Goal: Task Accomplishment & Management: Complete application form

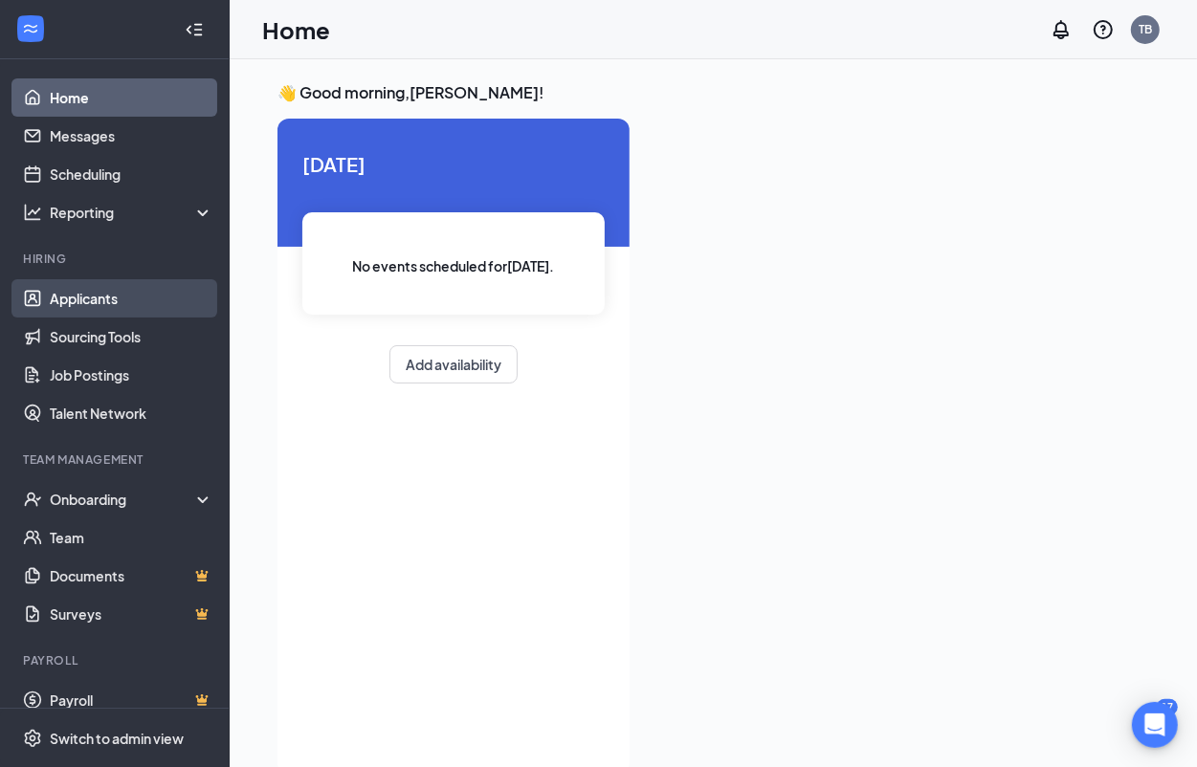
click at [115, 297] on link "Applicants" at bounding box center [132, 298] width 164 height 38
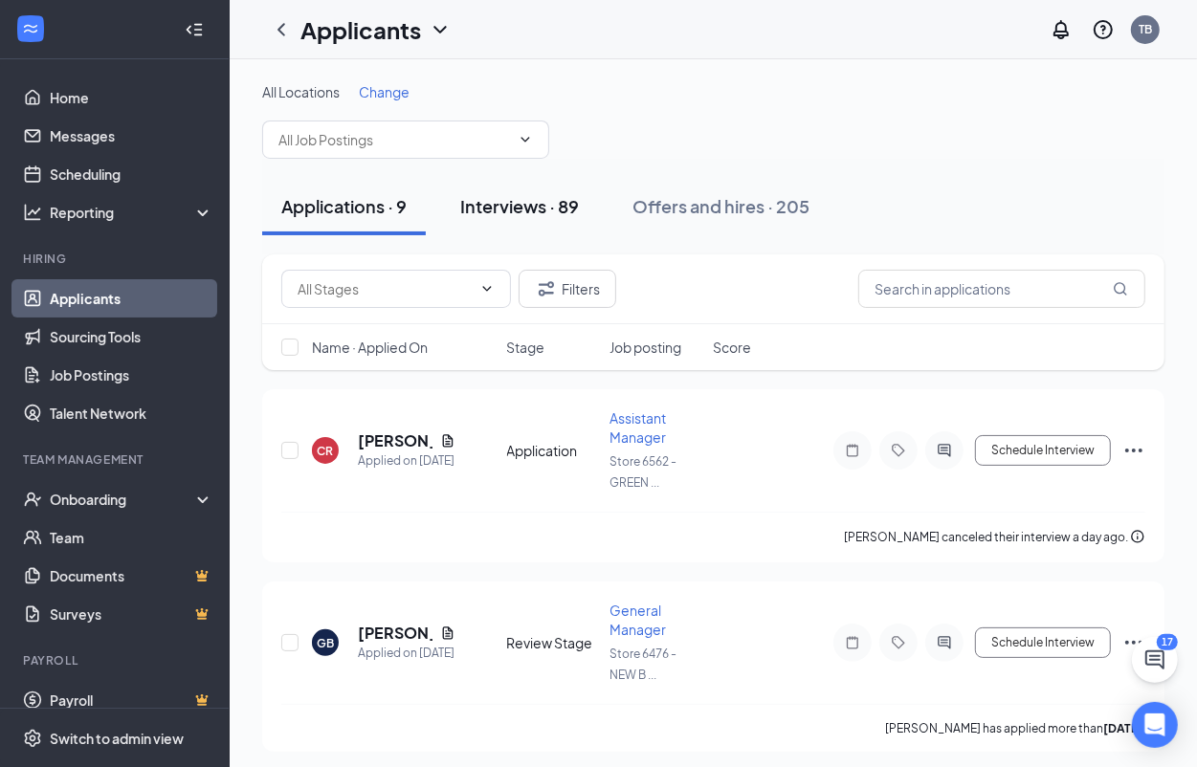
click at [489, 198] on div "Interviews · 89" at bounding box center [519, 206] width 119 height 24
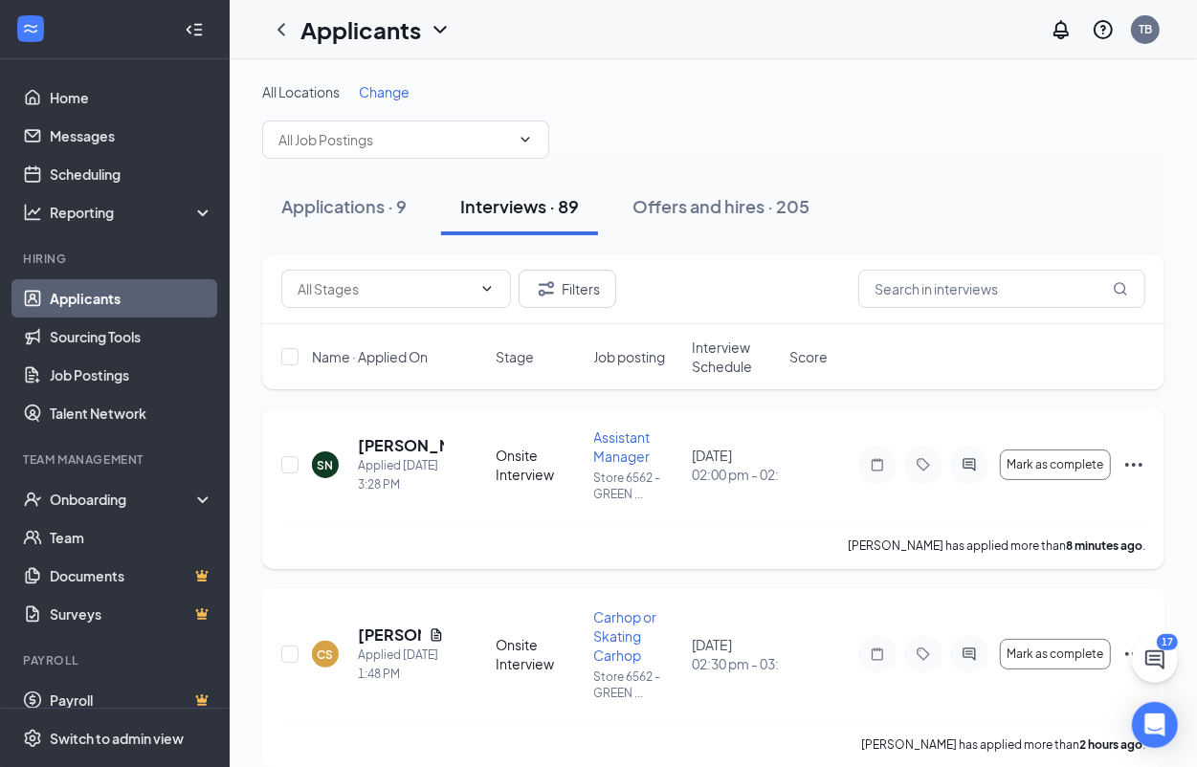
click at [1134, 460] on icon "Ellipses" at bounding box center [1133, 465] width 23 height 23
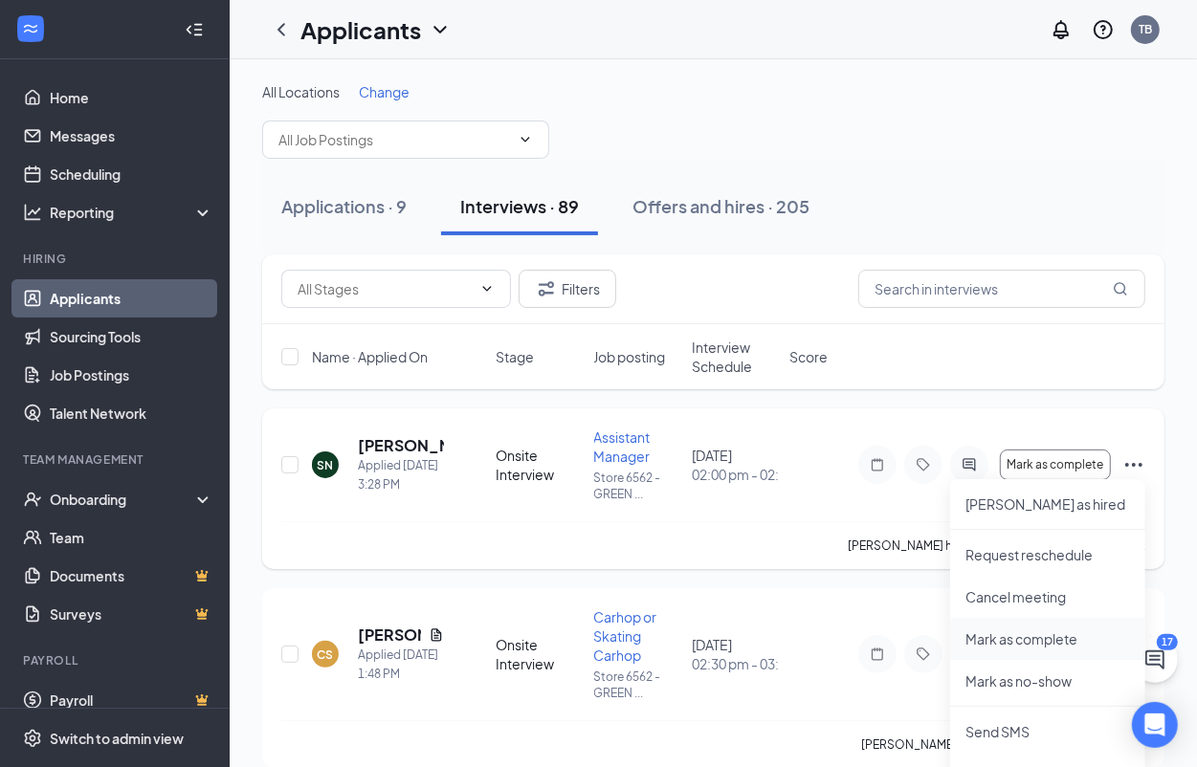
click at [1030, 632] on p "Mark as complete" at bounding box center [1047, 639] width 165 height 19
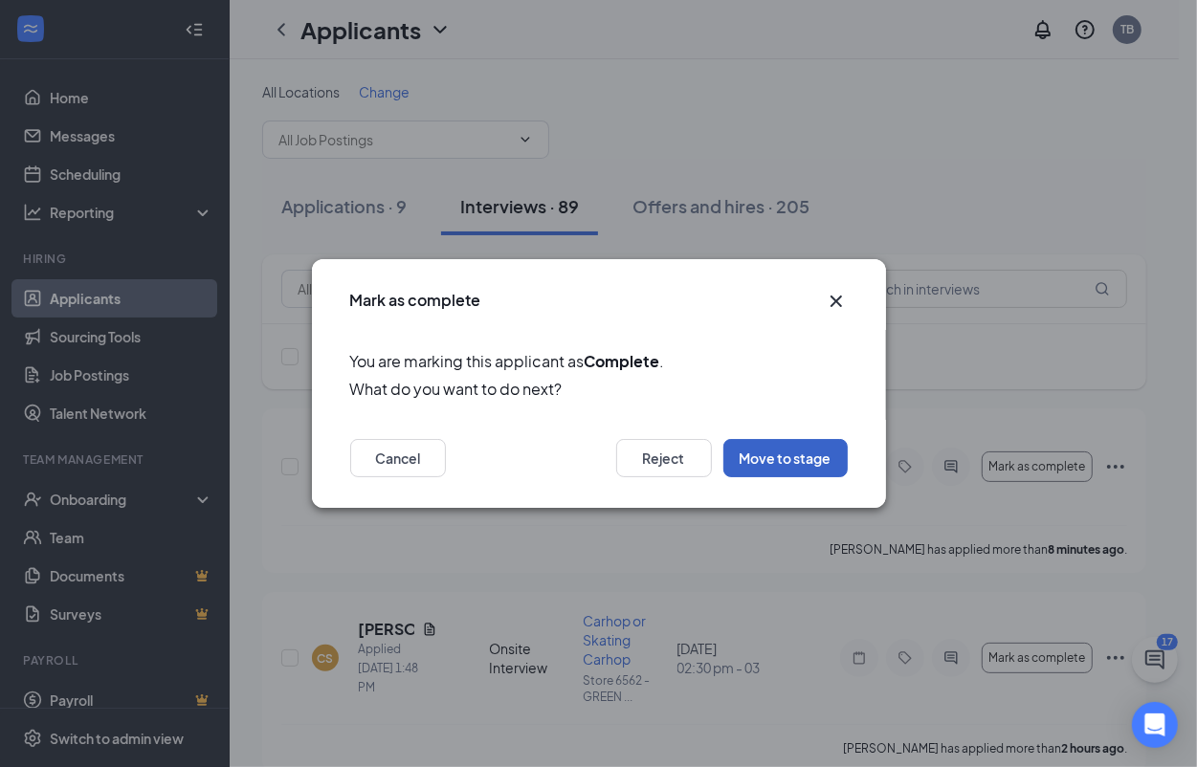
click at [834, 459] on button "Move to stage" at bounding box center [785, 458] width 124 height 38
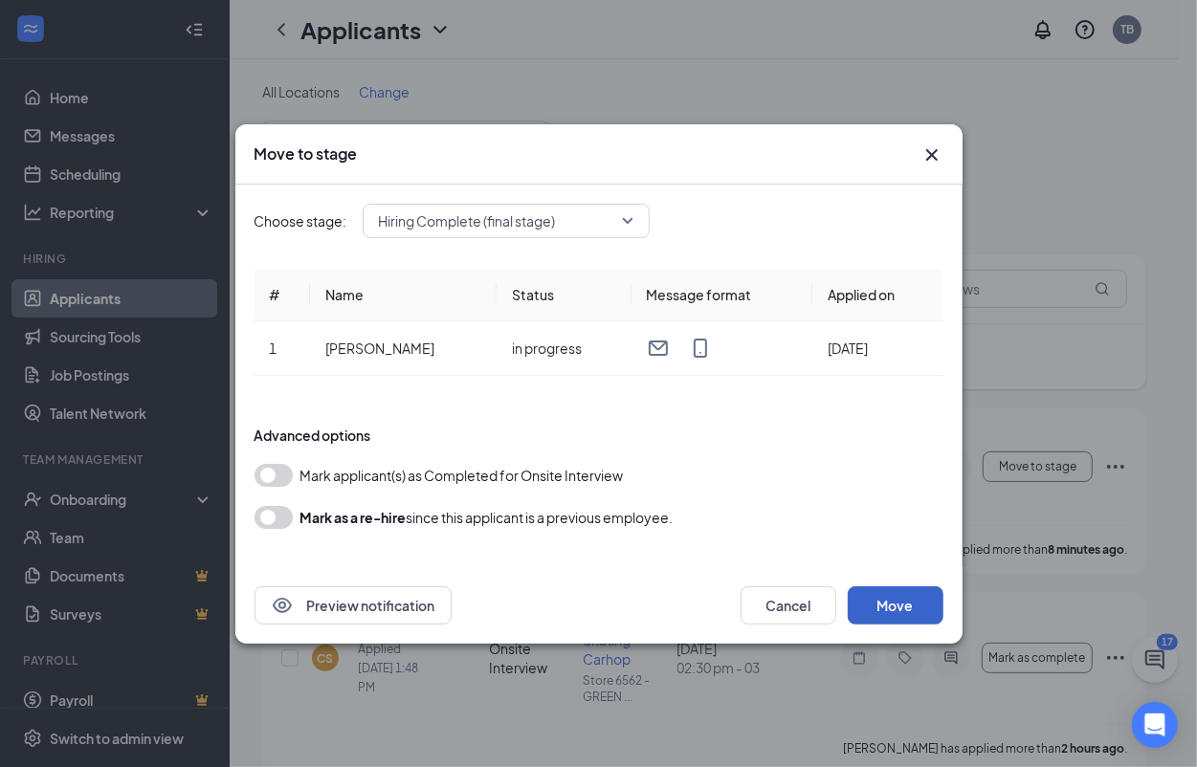
click at [902, 608] on button "Move" at bounding box center [896, 606] width 96 height 38
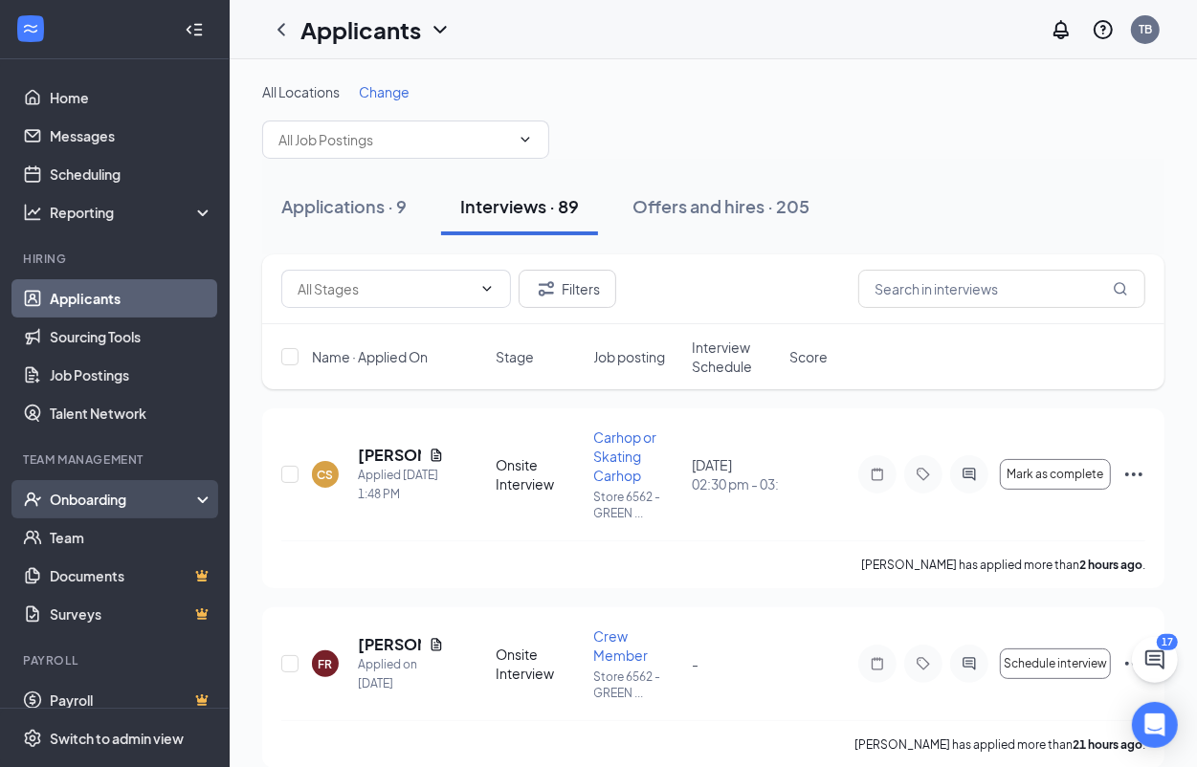
click at [101, 498] on div "Onboarding" at bounding box center [123, 499] width 147 height 19
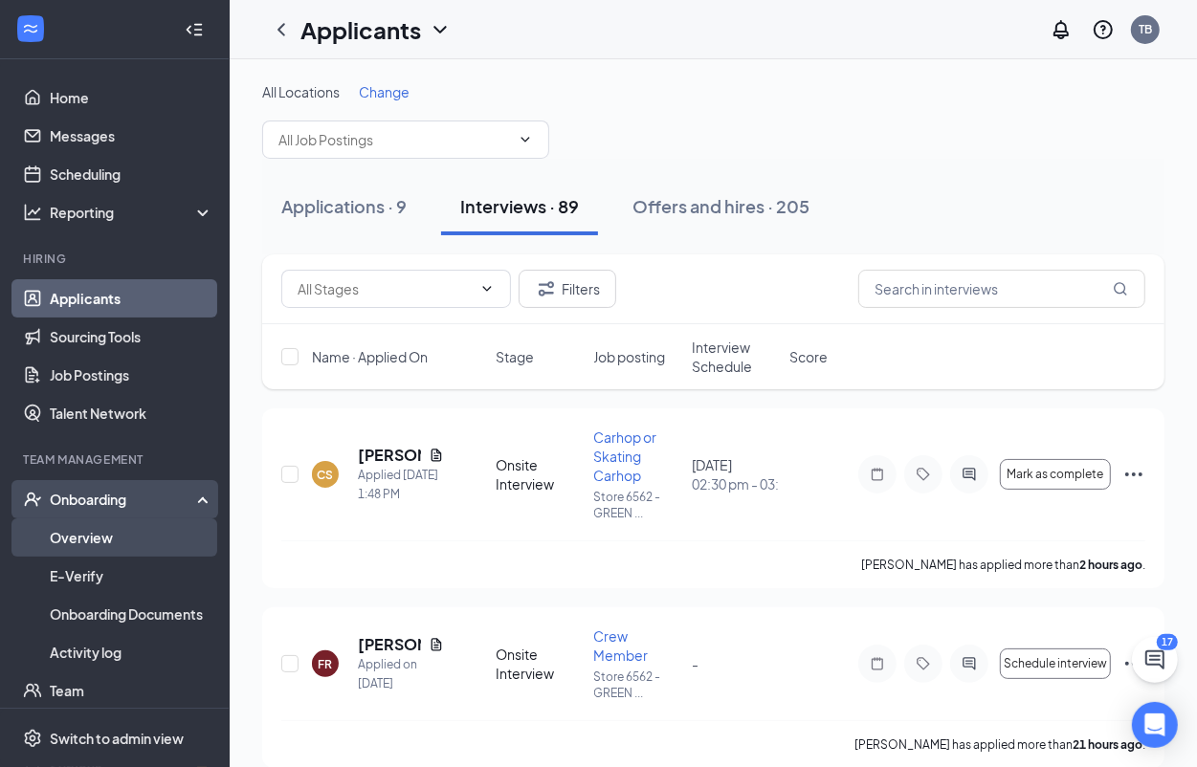
click at [96, 526] on link "Overview" at bounding box center [132, 538] width 164 height 38
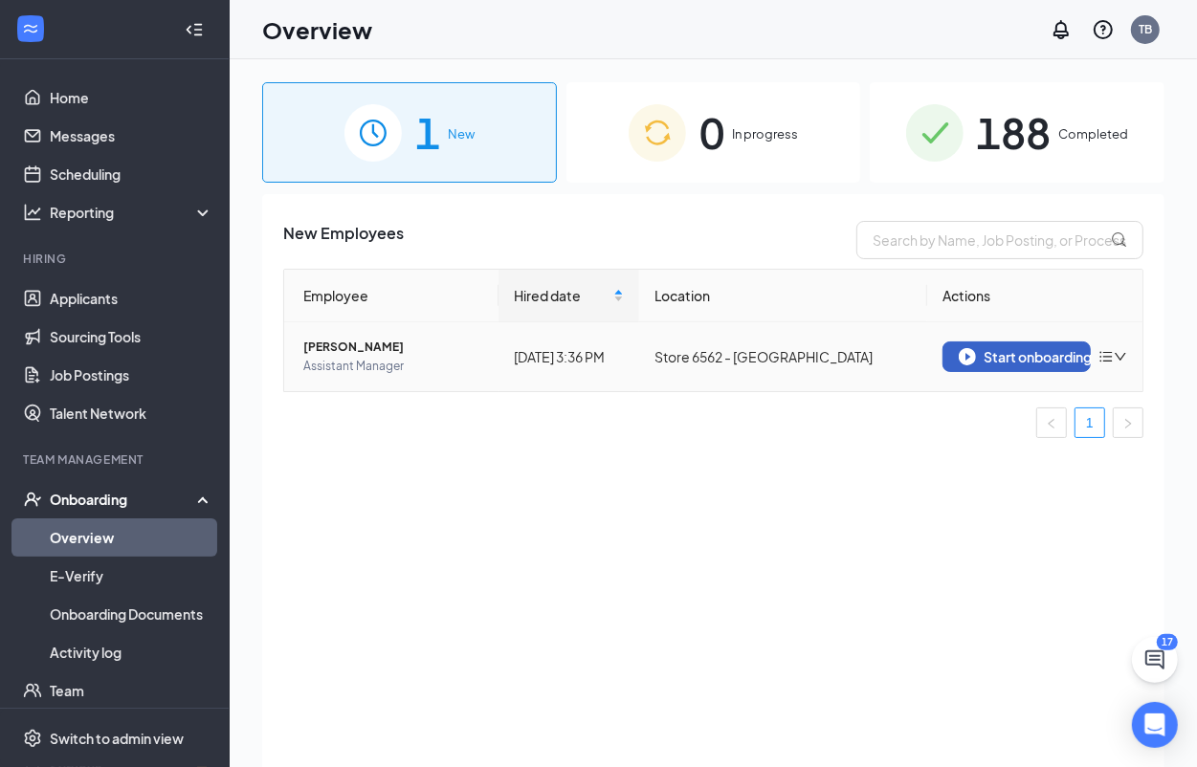
click at [1011, 349] on div "Start onboarding" at bounding box center [1017, 356] width 116 height 17
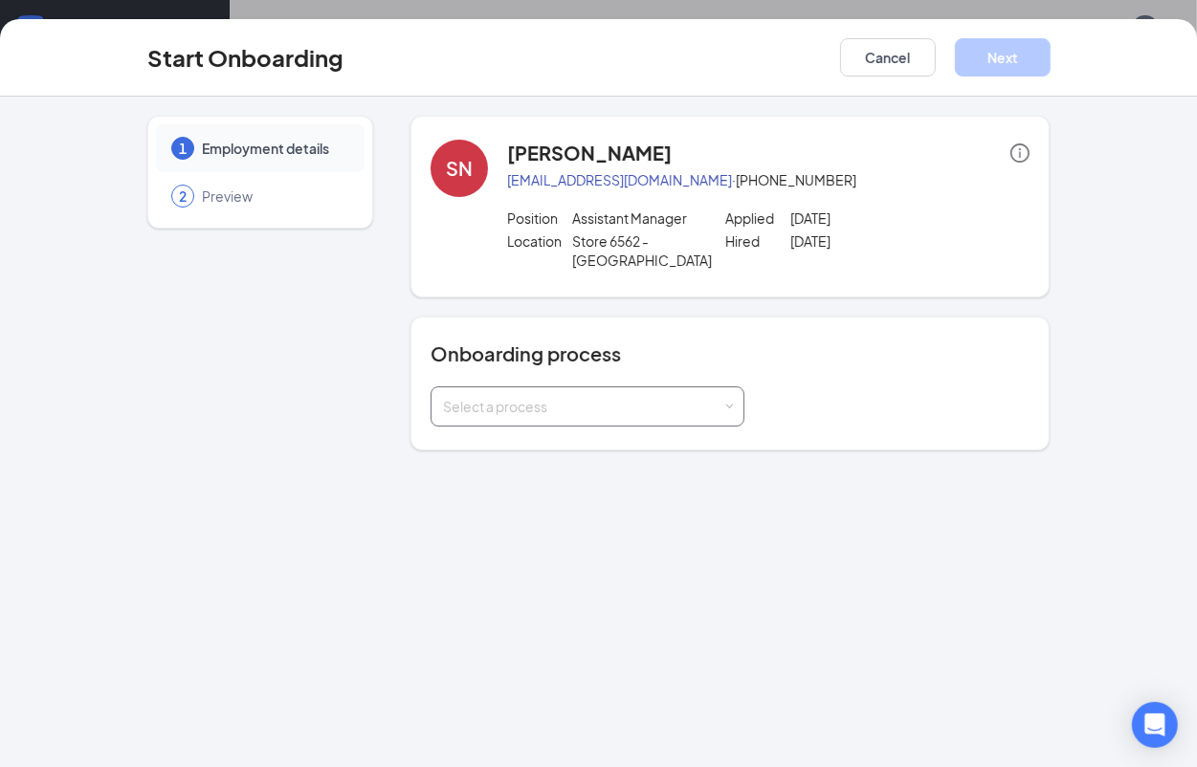
click at [653, 421] on div "Select a process" at bounding box center [587, 406] width 289 height 38
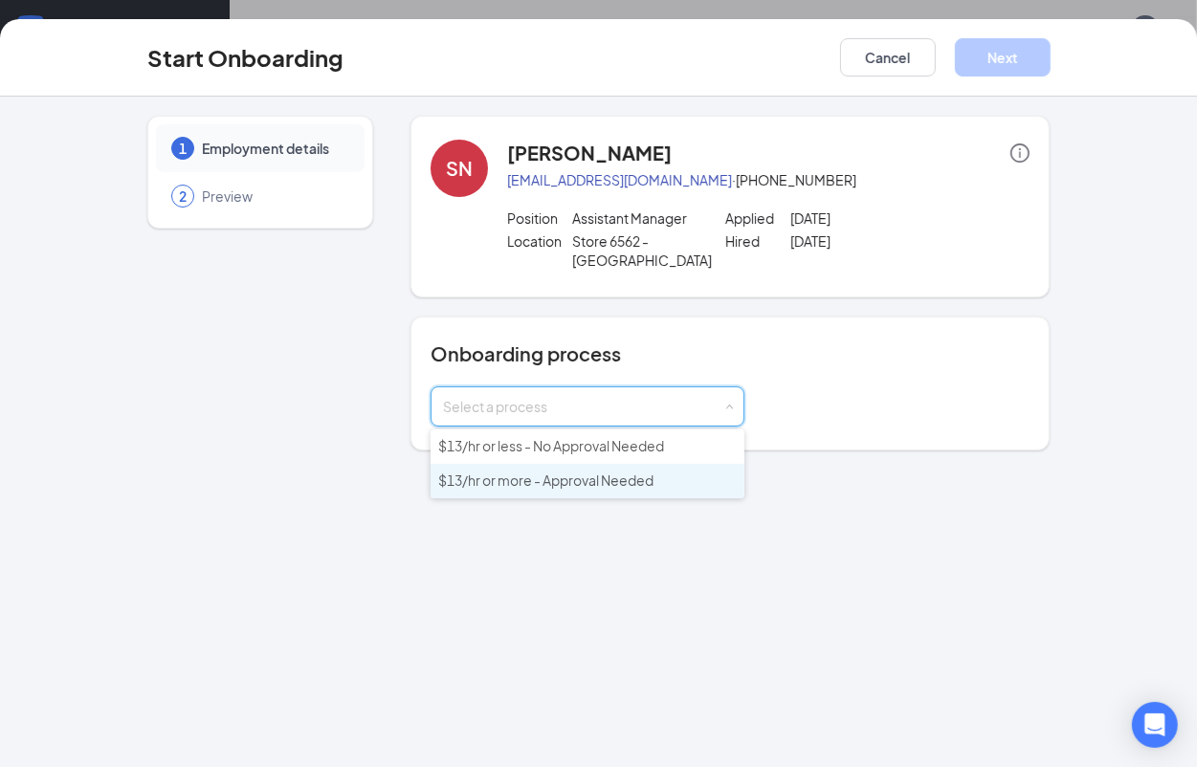
click at [646, 476] on span "$13/hr or more - Approval Needed" at bounding box center [545, 480] width 215 height 17
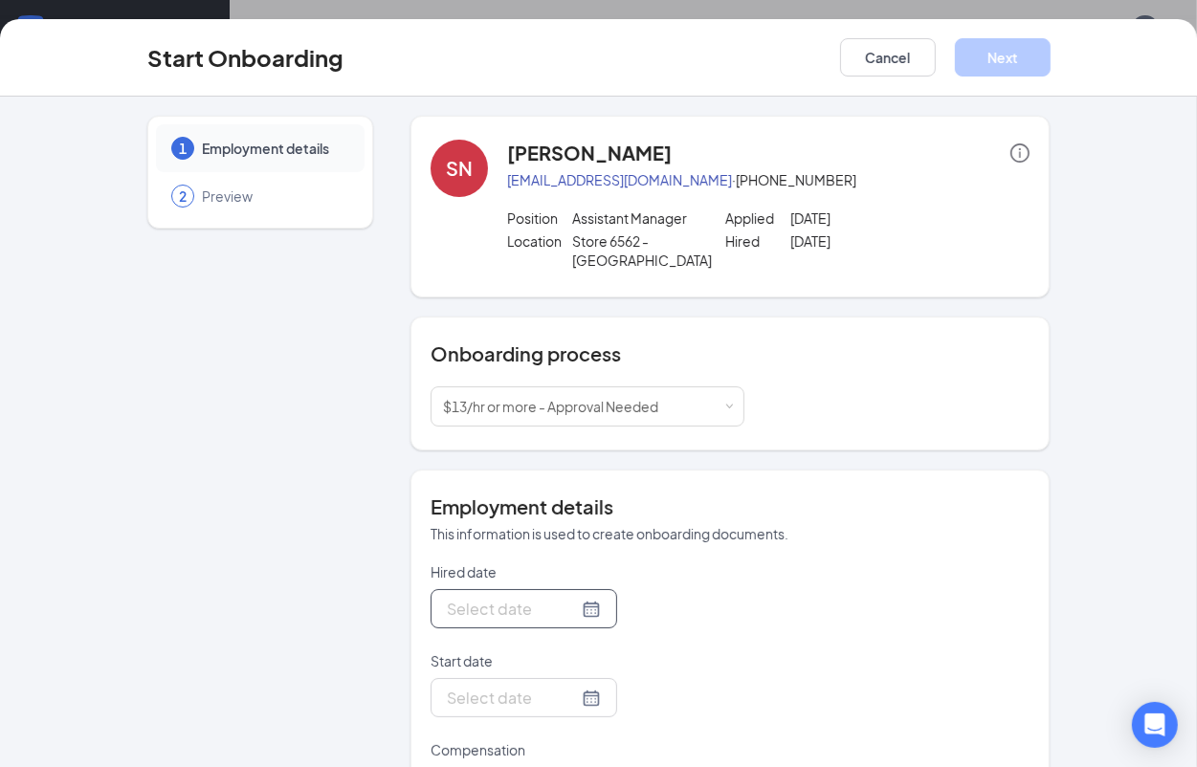
click at [562, 610] on div at bounding box center [524, 609] width 154 height 24
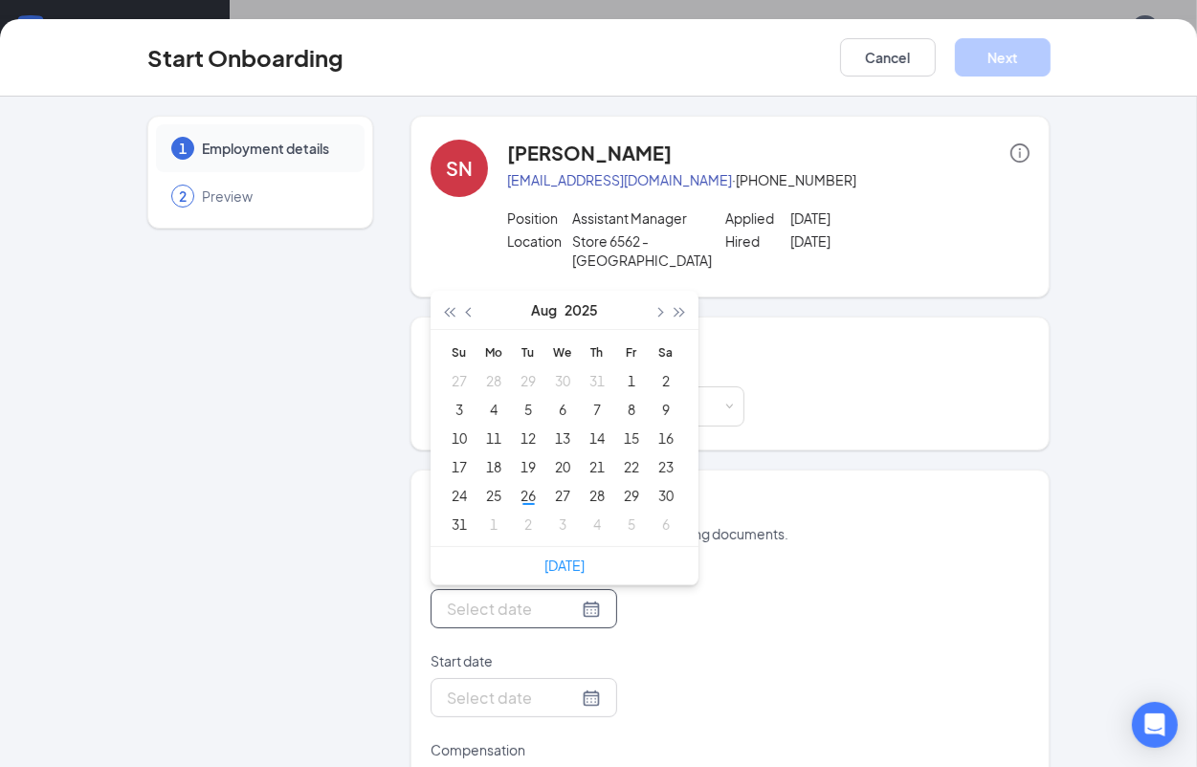
click at [562, 610] on div at bounding box center [524, 609] width 154 height 24
type input "[DATE]"
click at [675, 314] on span "button" at bounding box center [680, 313] width 10 height 10
type input "[DATE]"
click at [465, 314] on span "button" at bounding box center [470, 313] width 10 height 10
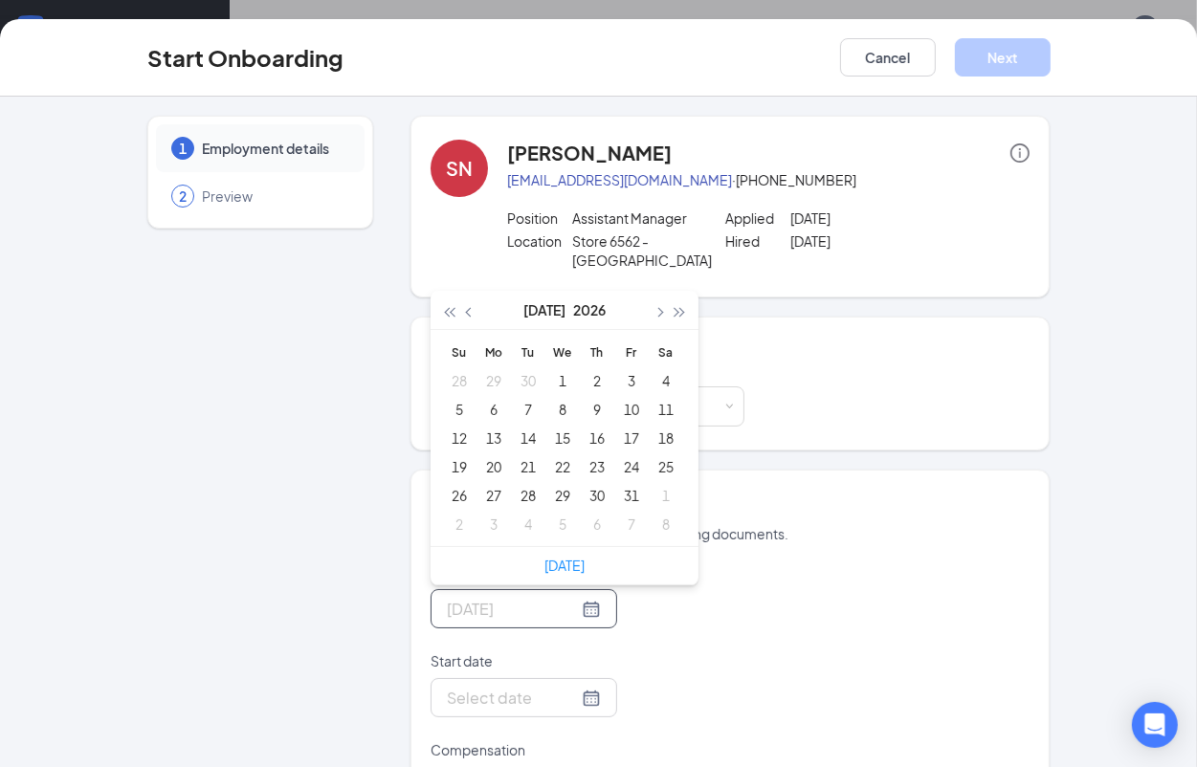
type input "[DATE]"
click at [655, 314] on button "button" at bounding box center [658, 310] width 21 height 38
type input "[DATE]"
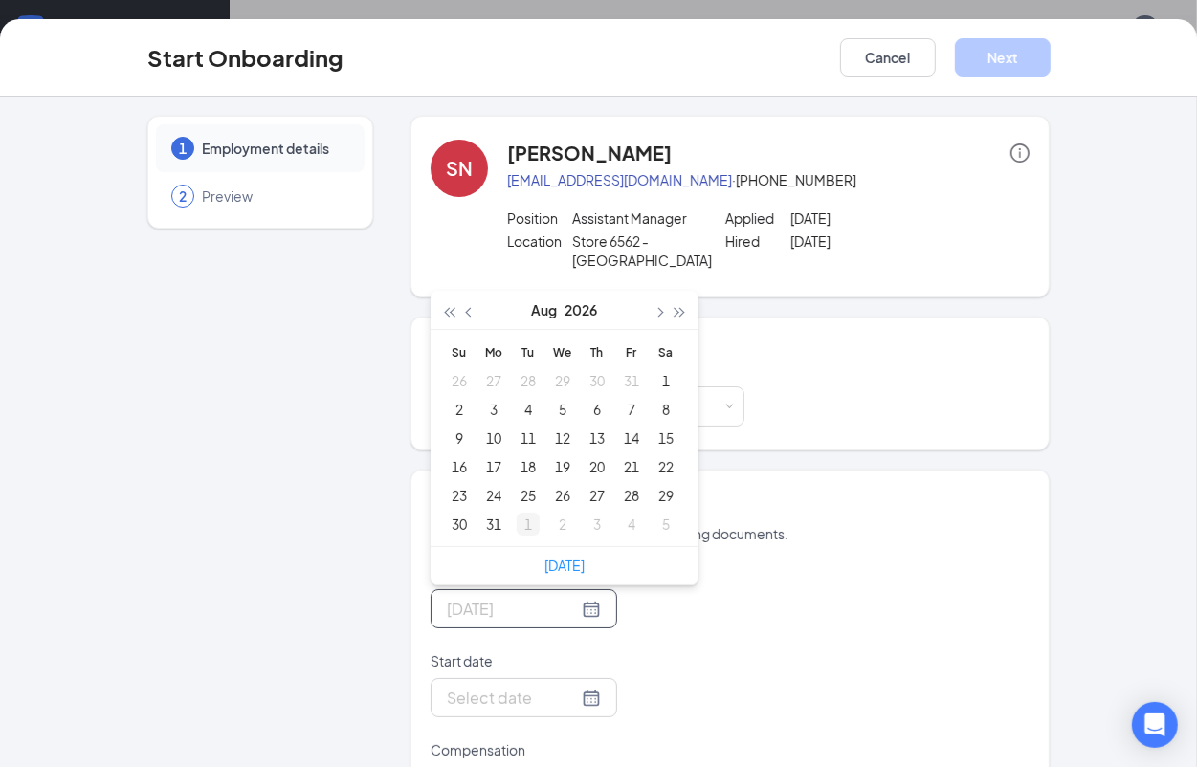
click at [524, 522] on div "1" at bounding box center [528, 524] width 23 height 23
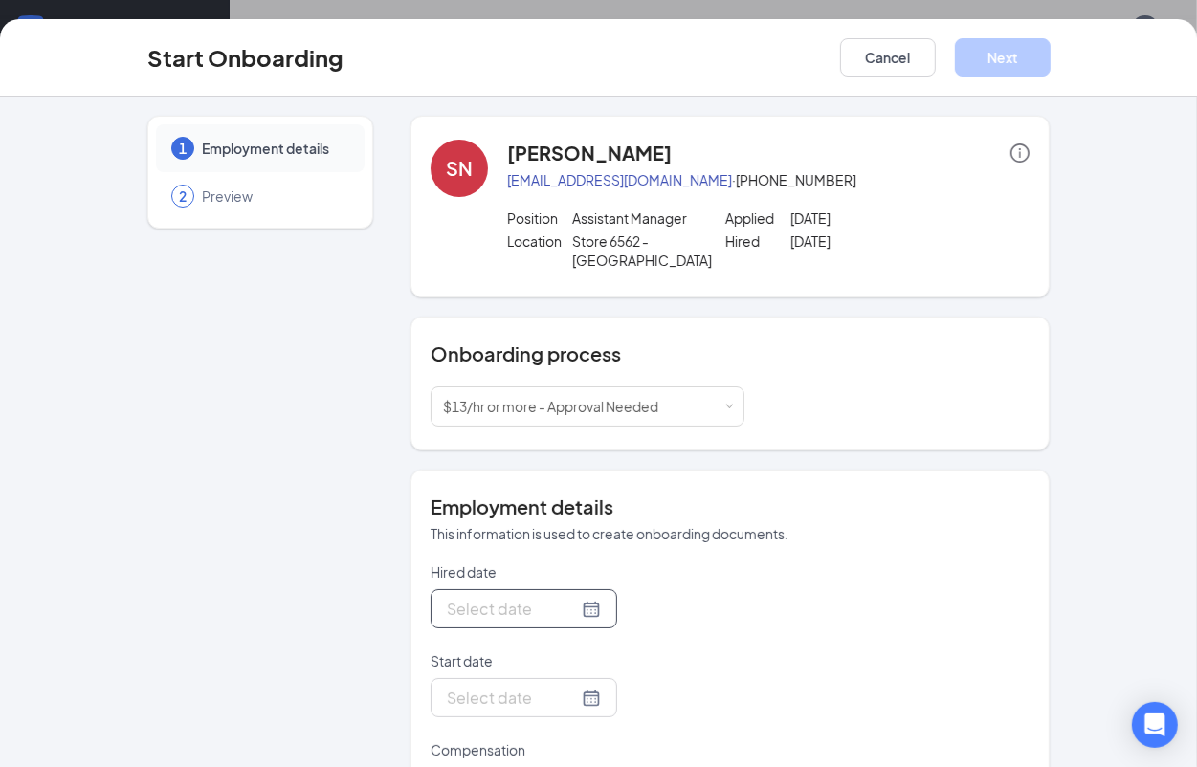
click at [565, 613] on div at bounding box center [524, 609] width 154 height 24
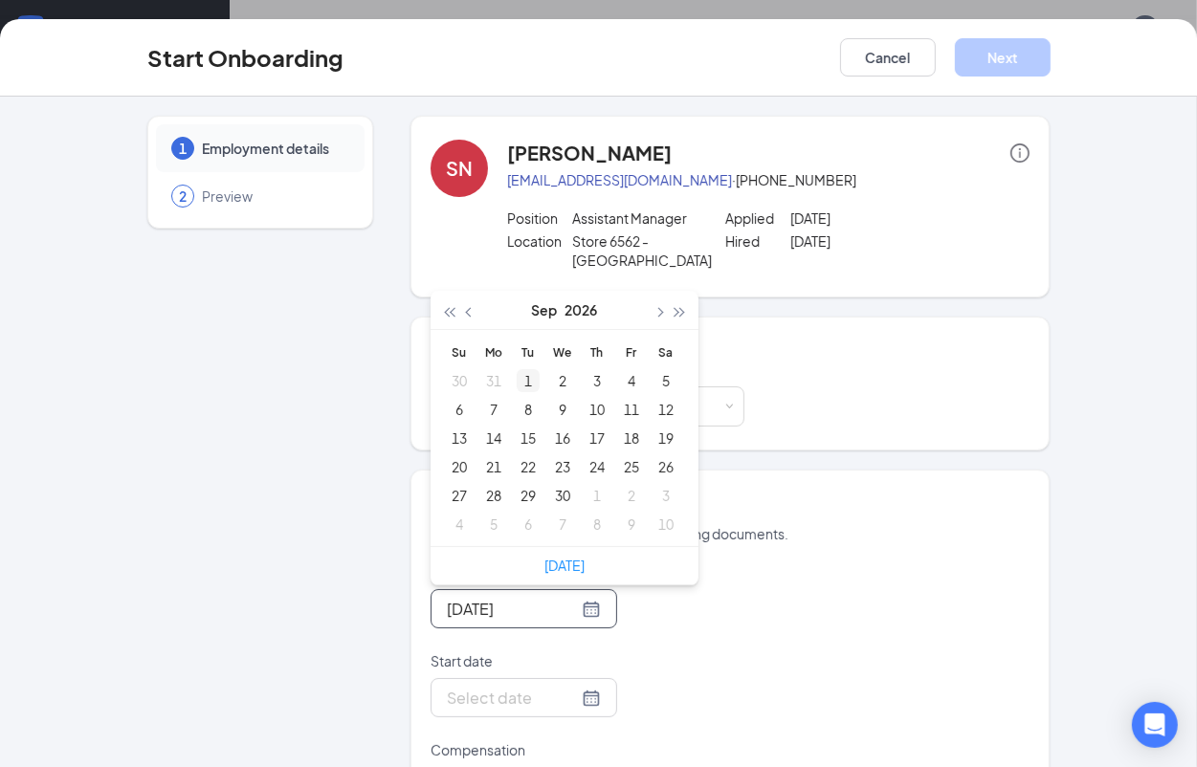
type input "[DATE]"
click at [444, 313] on span "button" at bounding box center [449, 313] width 10 height 10
type input "[DATE]"
click at [555, 498] on div "1" at bounding box center [562, 495] width 23 height 23
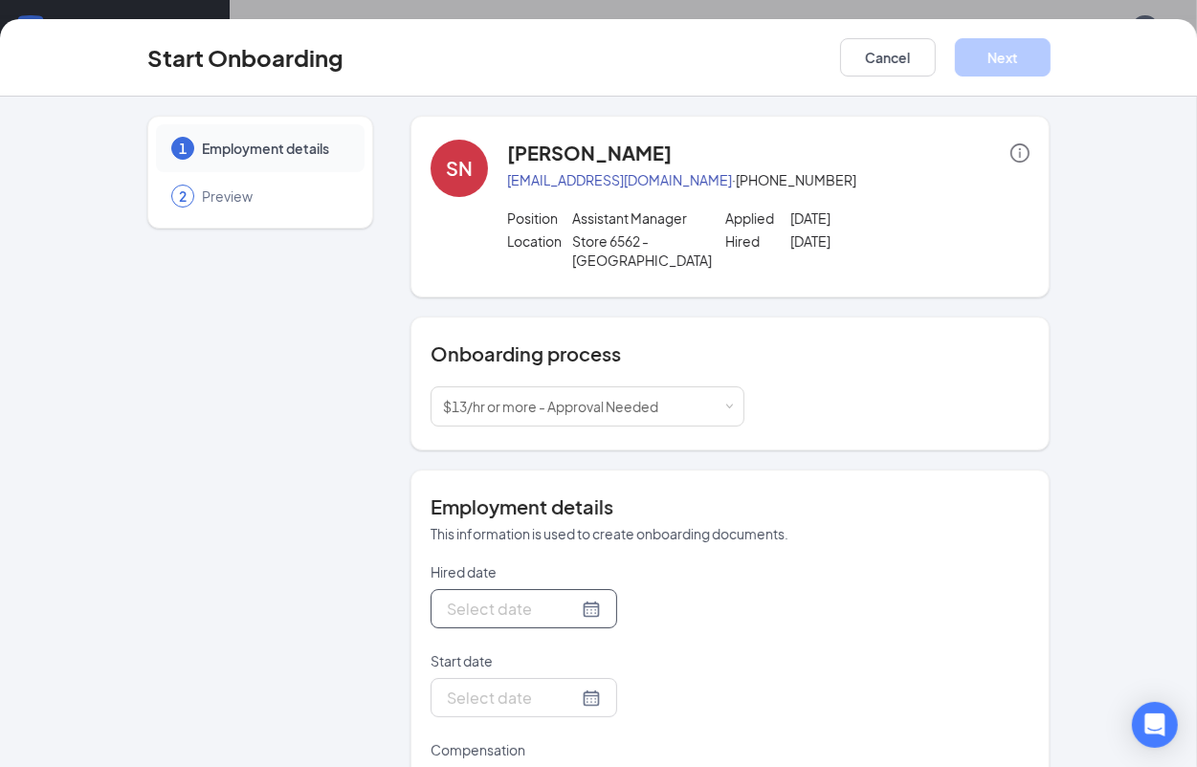
click at [563, 604] on div at bounding box center [524, 609] width 154 height 24
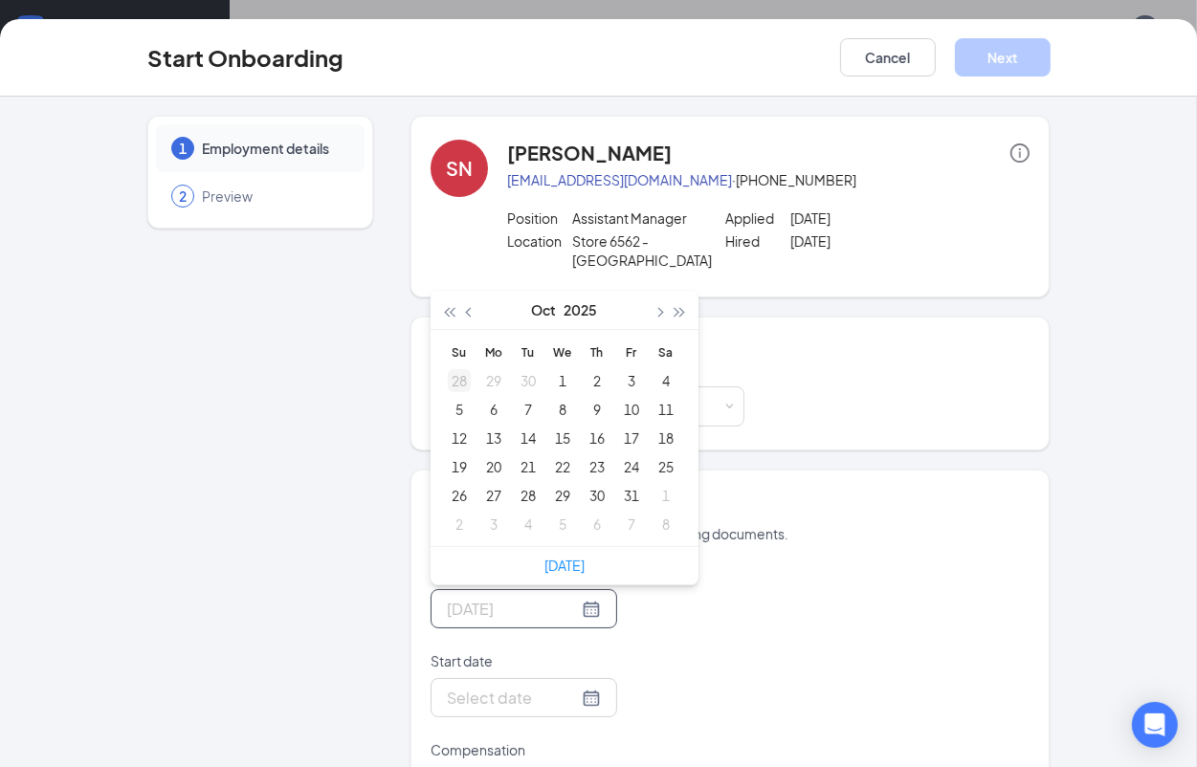
type input "[DATE]"
click at [465, 308] on button "button" at bounding box center [469, 310] width 21 height 38
type input "[DATE]"
click at [551, 494] on div "1" at bounding box center [562, 495] width 23 height 23
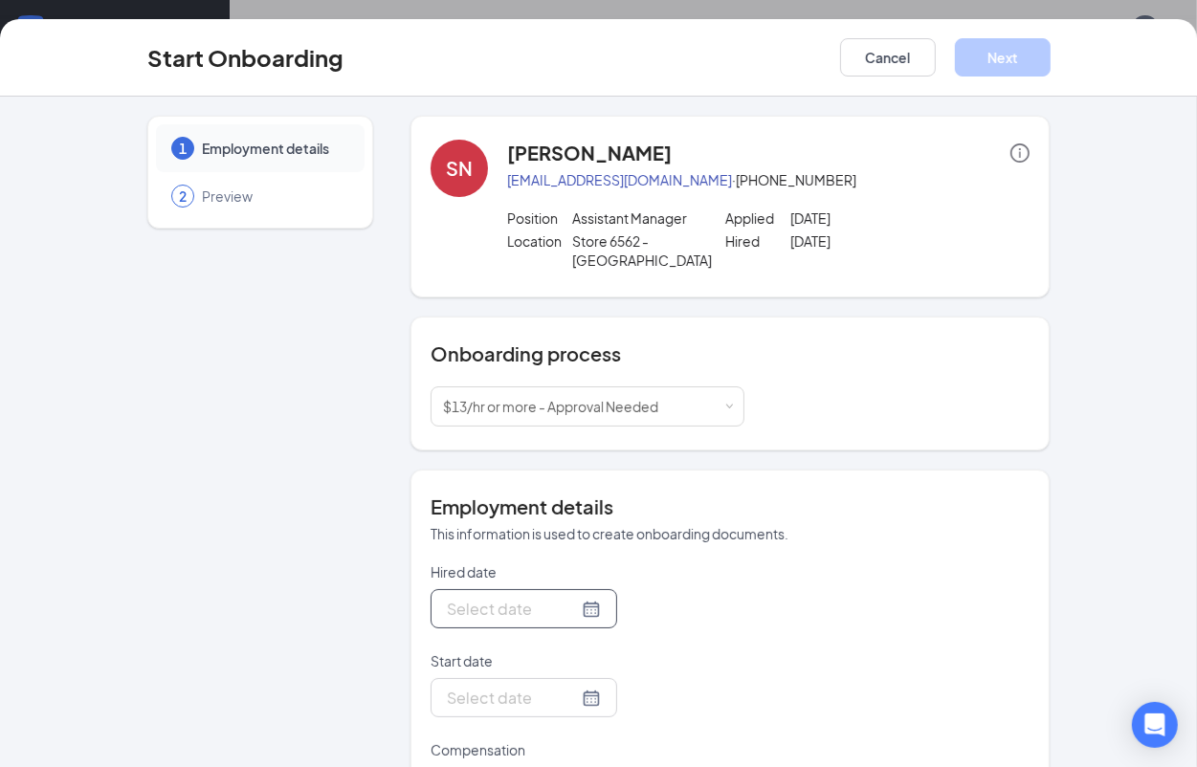
click at [565, 608] on div at bounding box center [524, 609] width 154 height 24
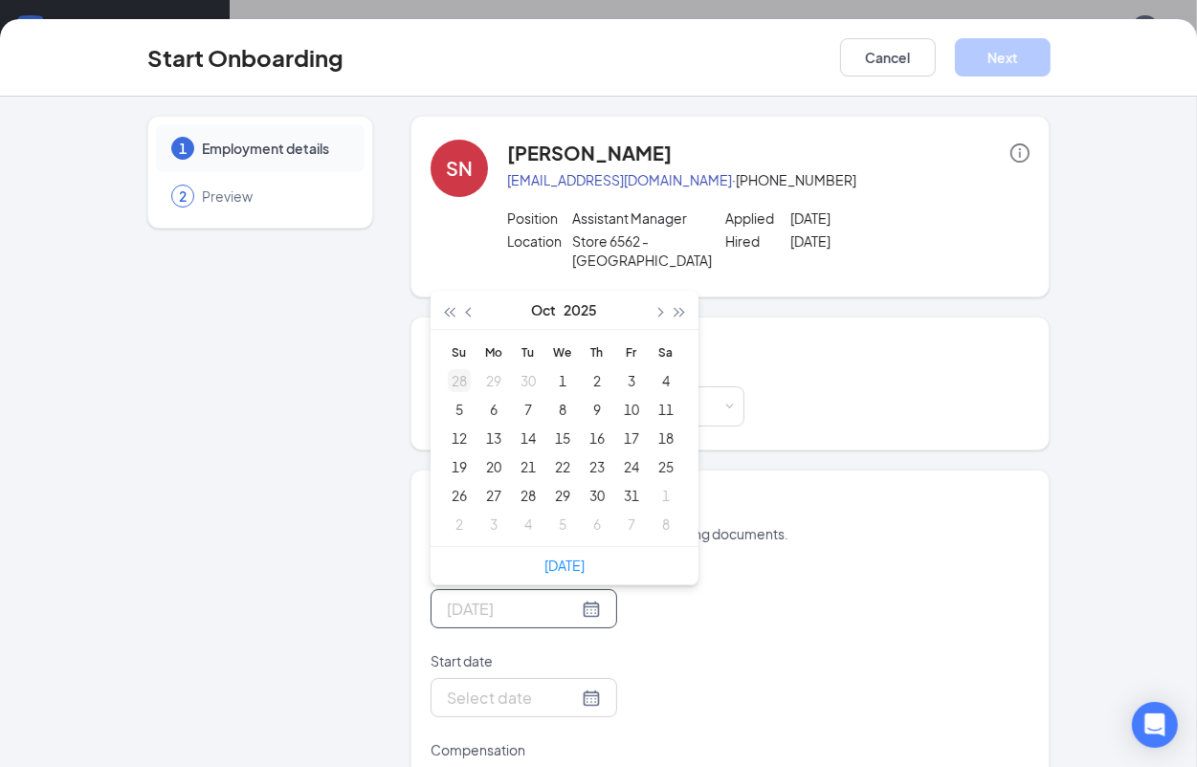
type input "[DATE]"
click at [465, 313] on span "button" at bounding box center [470, 313] width 10 height 10
type input "[DATE]"
click at [517, 380] on div "2" at bounding box center [528, 380] width 23 height 23
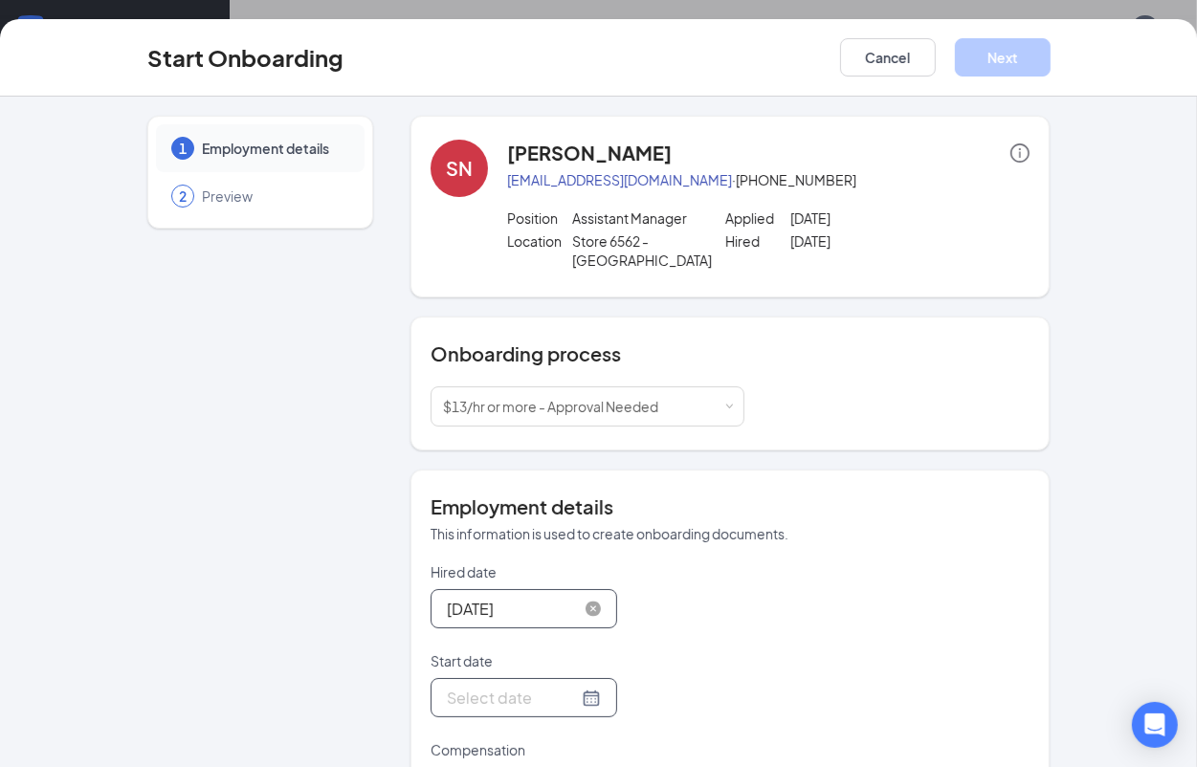
click at [541, 695] on input "Start date" at bounding box center [512, 698] width 131 height 24
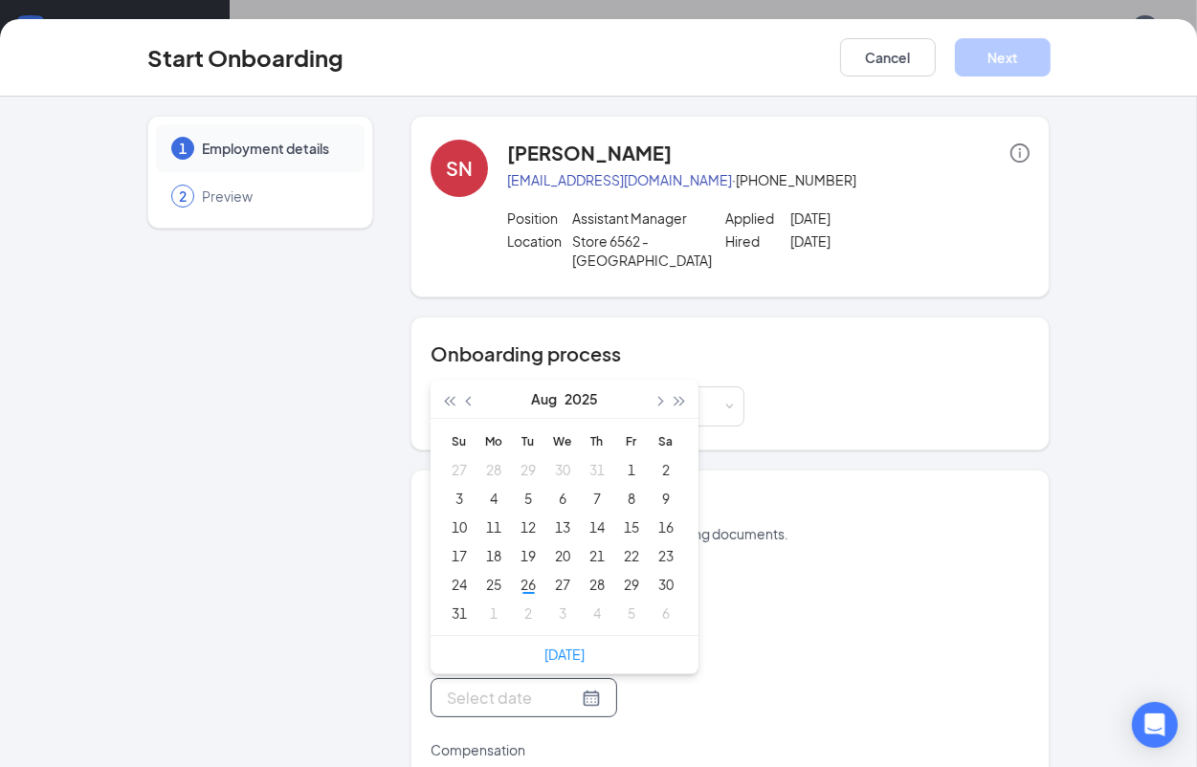
click at [588, 703] on div at bounding box center [524, 697] width 187 height 39
click at [609, 691] on div at bounding box center [588, 697] width 314 height 39
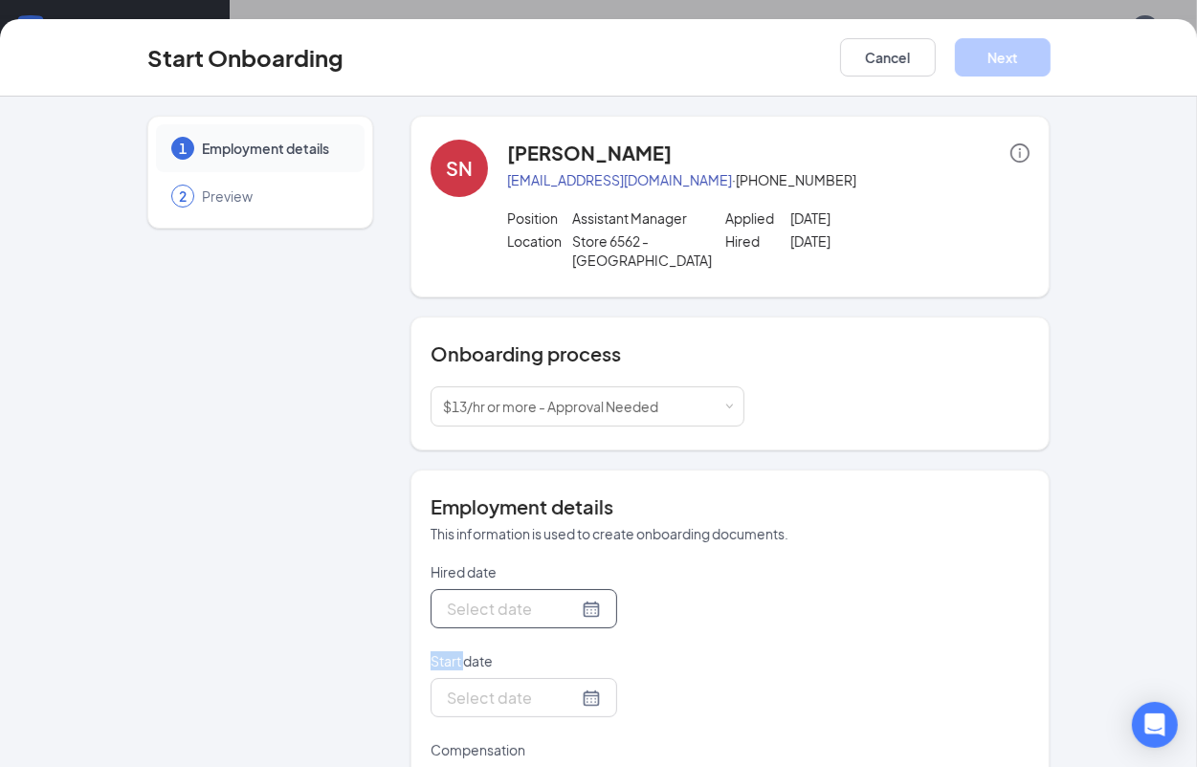
click at [567, 615] on div at bounding box center [524, 609] width 154 height 24
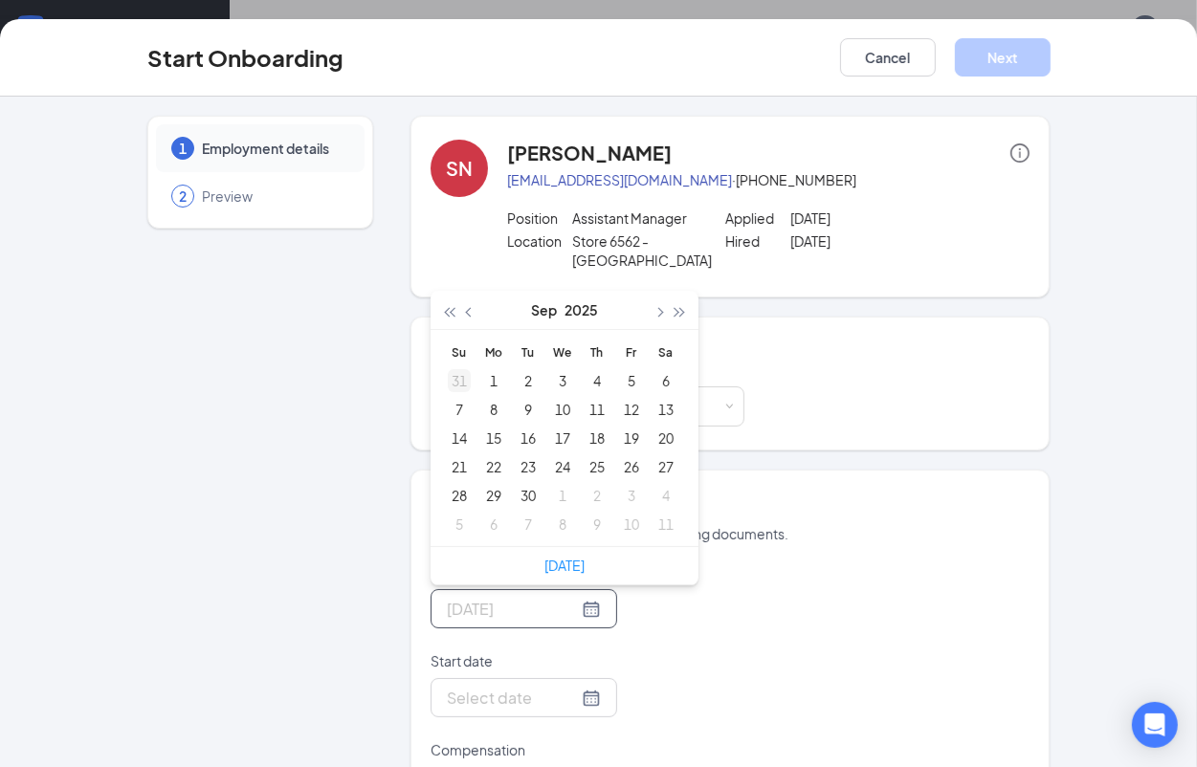
type input "[DATE]"
click at [461, 308] on button "button" at bounding box center [469, 310] width 21 height 38
type input "[DATE]"
click at [517, 496] on div "26" at bounding box center [528, 495] width 23 height 23
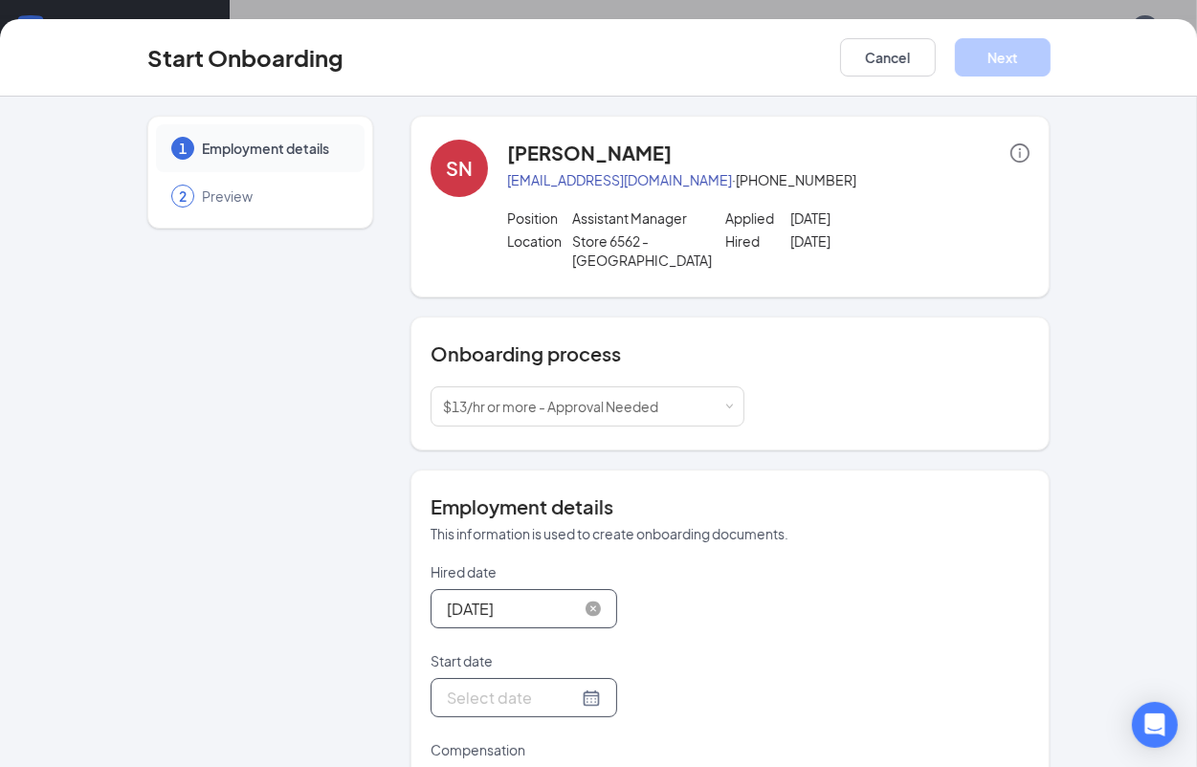
click at [567, 699] on div at bounding box center [524, 698] width 154 height 24
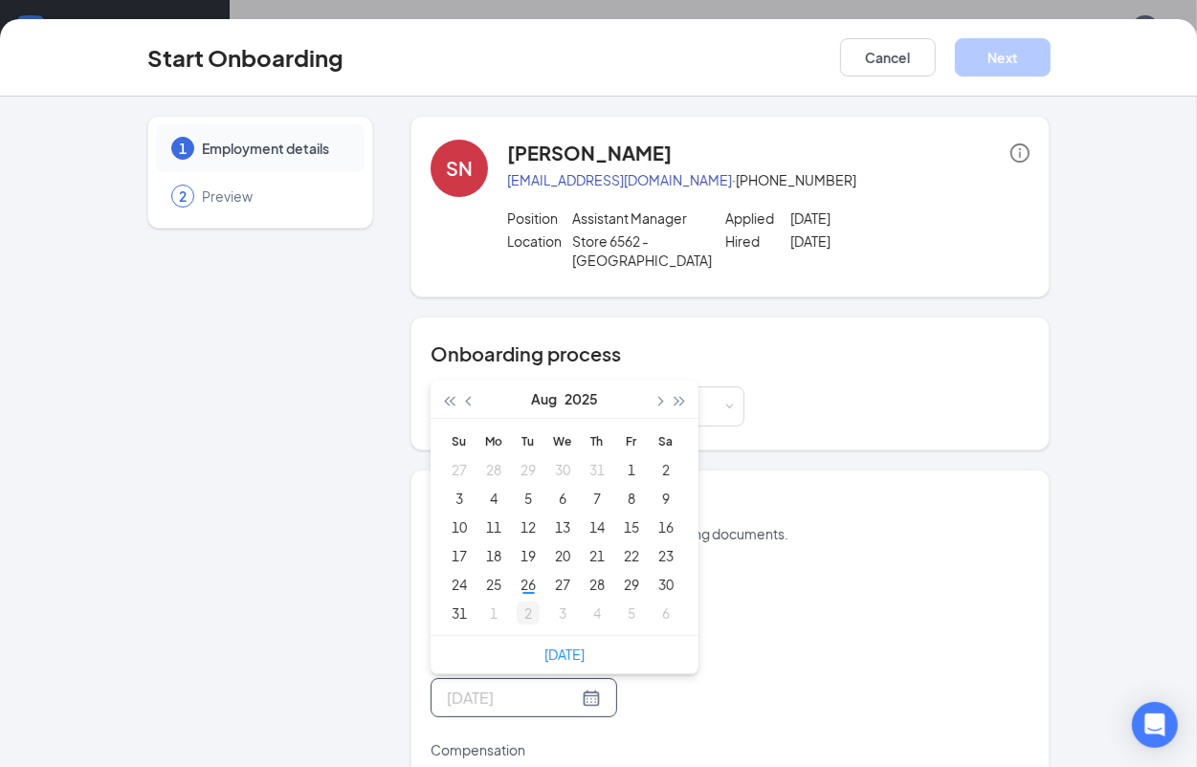
type input "[DATE]"
click at [517, 615] on div "2" at bounding box center [528, 613] width 23 height 23
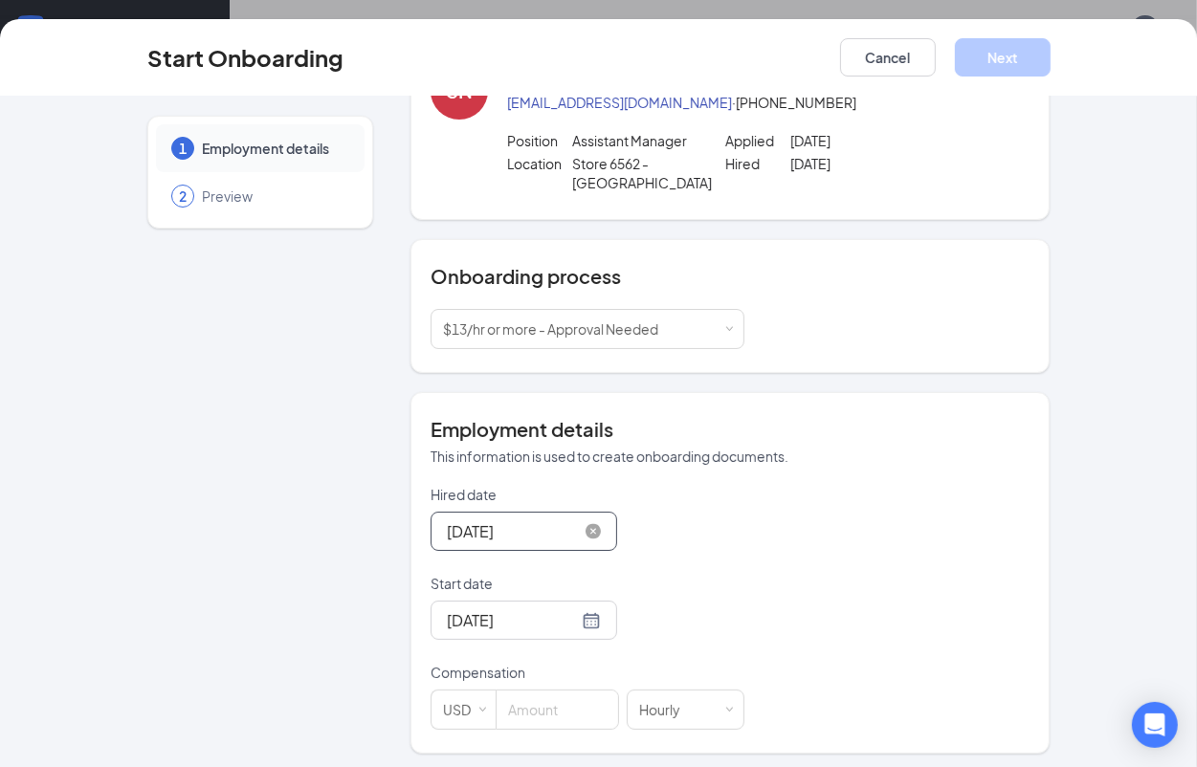
scroll to position [84, 0]
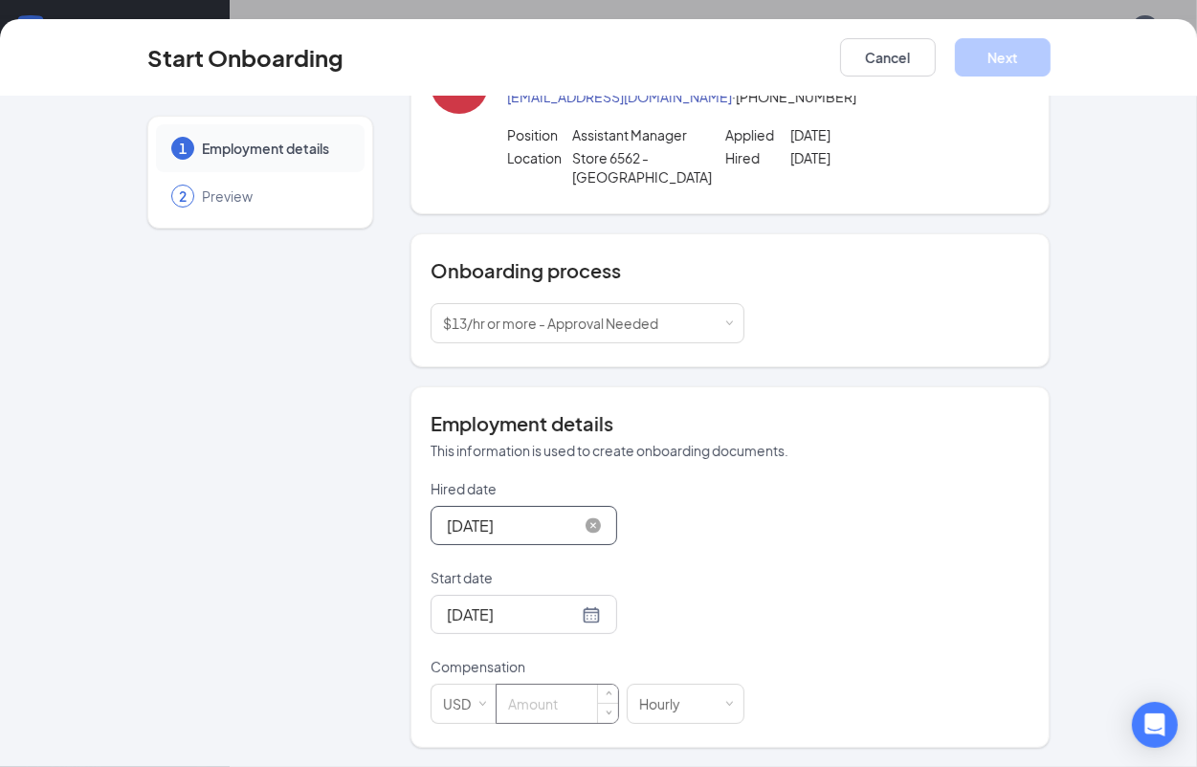
click at [558, 710] on input at bounding box center [558, 704] width 122 height 38
type input "17"
click at [1001, 69] on button "Next" at bounding box center [1003, 57] width 96 height 38
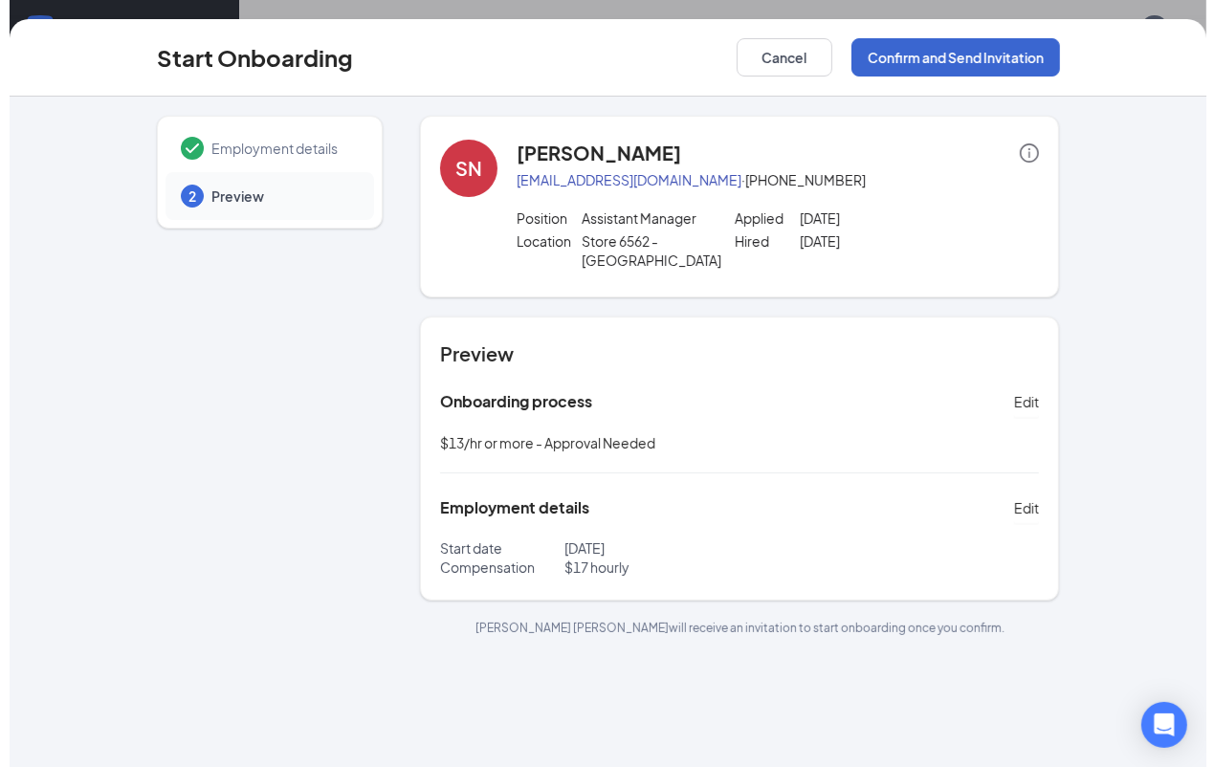
scroll to position [0, 0]
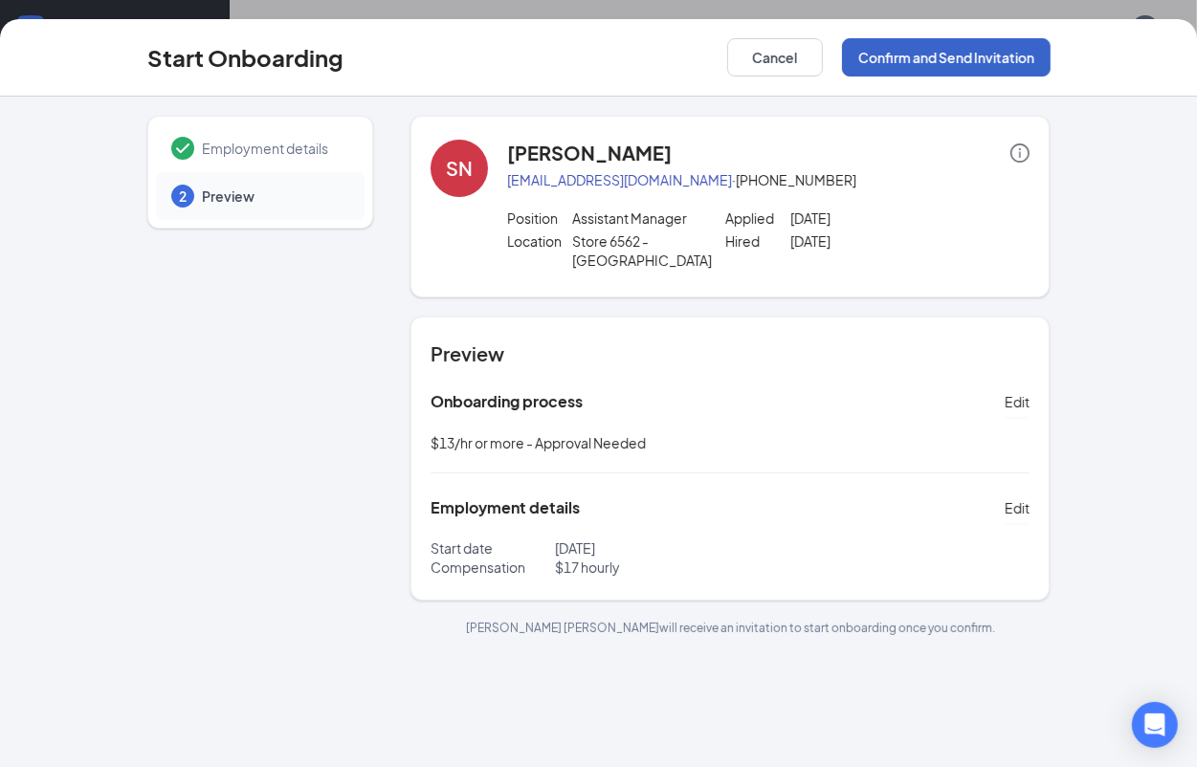
click at [1000, 65] on button "Confirm and Send Invitation" at bounding box center [946, 57] width 209 height 38
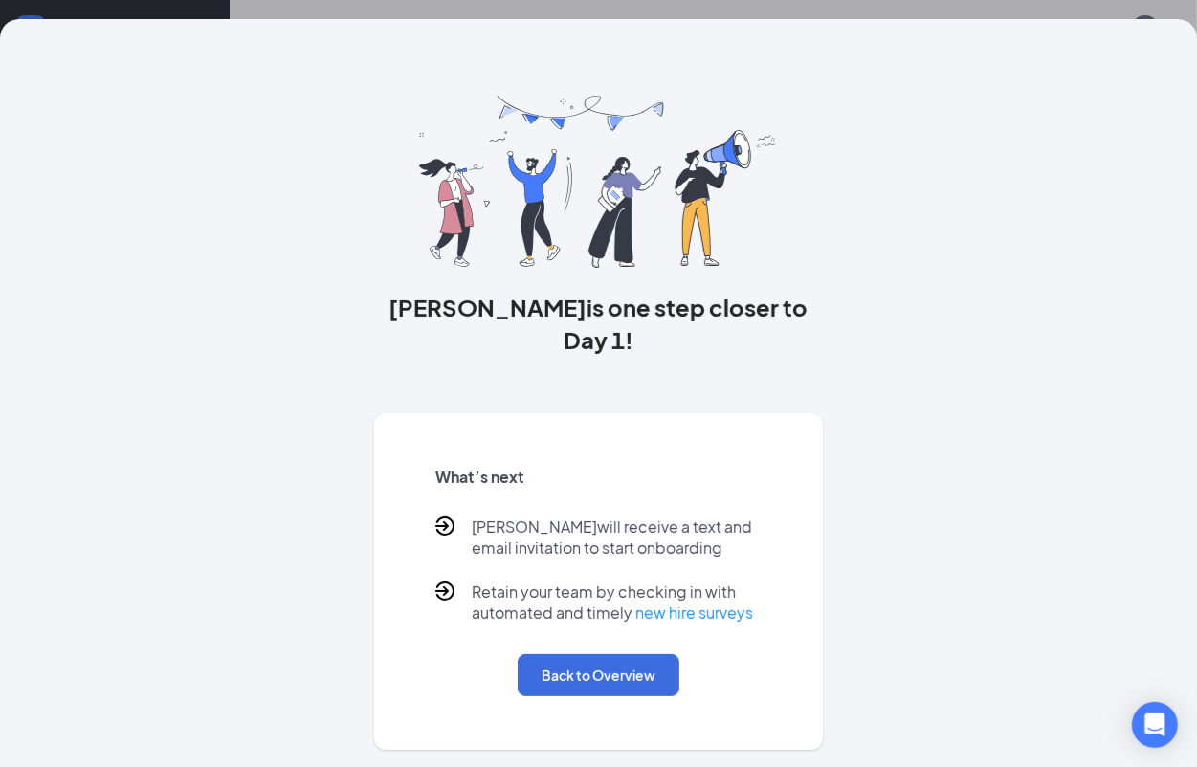
drag, startPoint x: 1191, startPoint y: 0, endPoint x: 170, endPoint y: 299, distance: 1063.6
click at [167, 318] on div "[PERSON_NAME] is one step closer to Day 1! What’s next [PERSON_NAME] will recei…" at bounding box center [599, 384] width 980 height 731
click at [590, 654] on button "Back to Overview" at bounding box center [599, 675] width 162 height 42
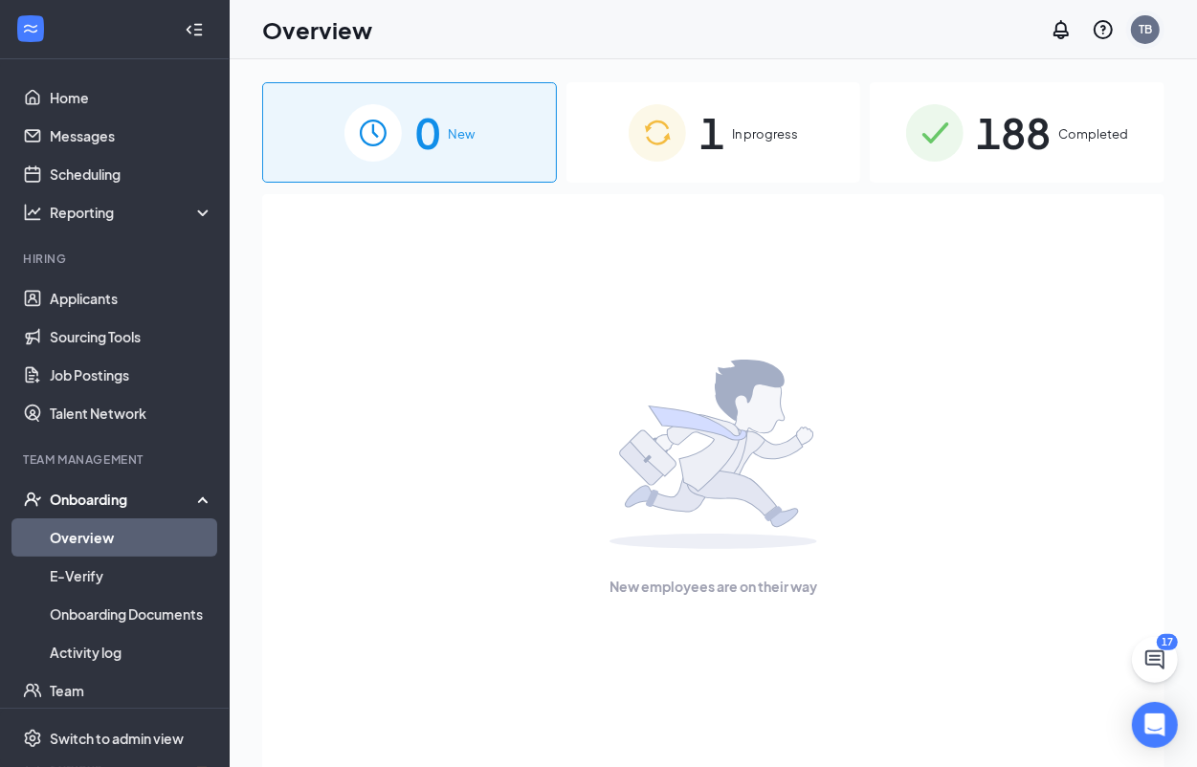
click at [1144, 26] on div "TB" at bounding box center [1145, 29] width 13 height 16
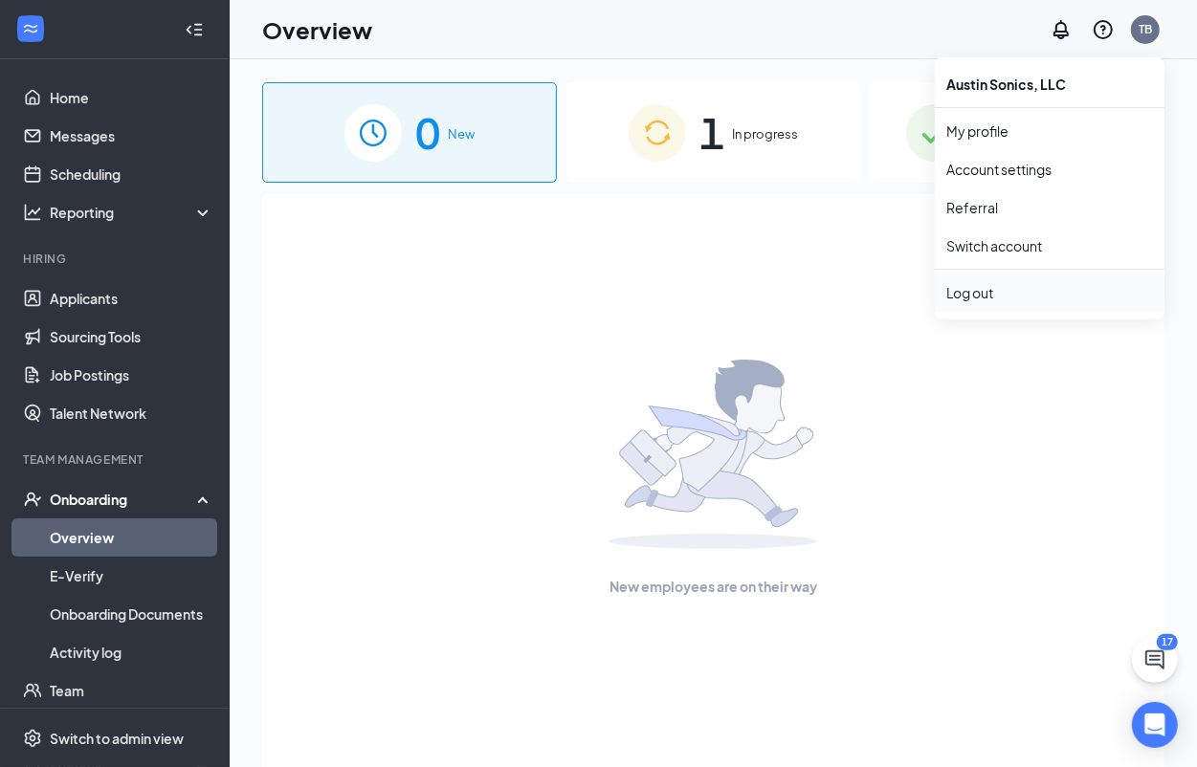
click at [974, 282] on li "Log out" at bounding box center [1050, 293] width 230 height 38
